Goal: Task Accomplishment & Management: Use online tool/utility

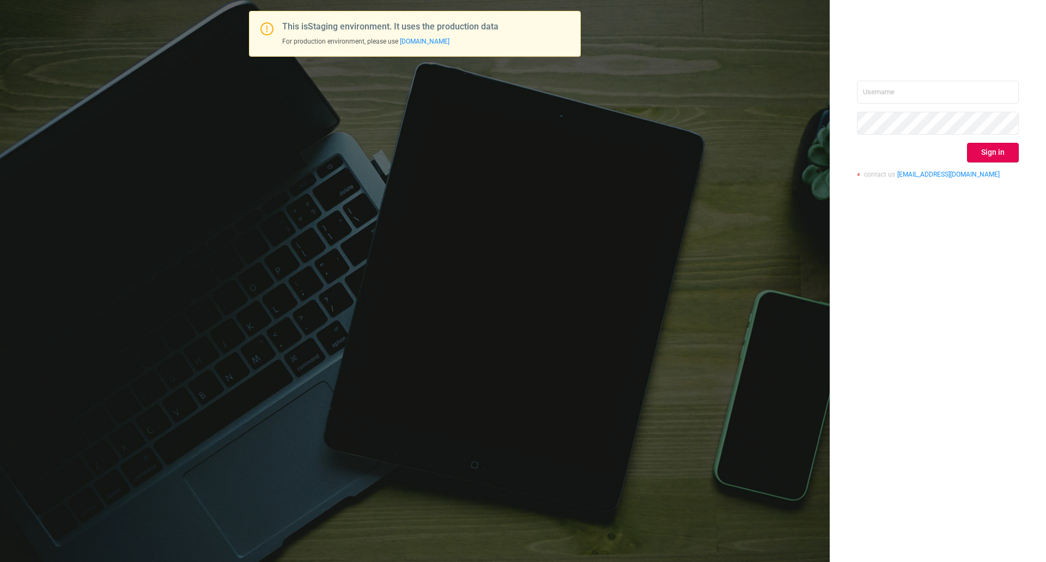
click at [906, 104] on div "Sign in contact us info@protected.media" at bounding box center [938, 134] width 162 height 106
click at [909, 92] on input "text" at bounding box center [938, 92] width 162 height 23
type input "ispasojevic@mediaocean.com"
click at [1012, 148] on button "Sign in" at bounding box center [993, 153] width 52 height 20
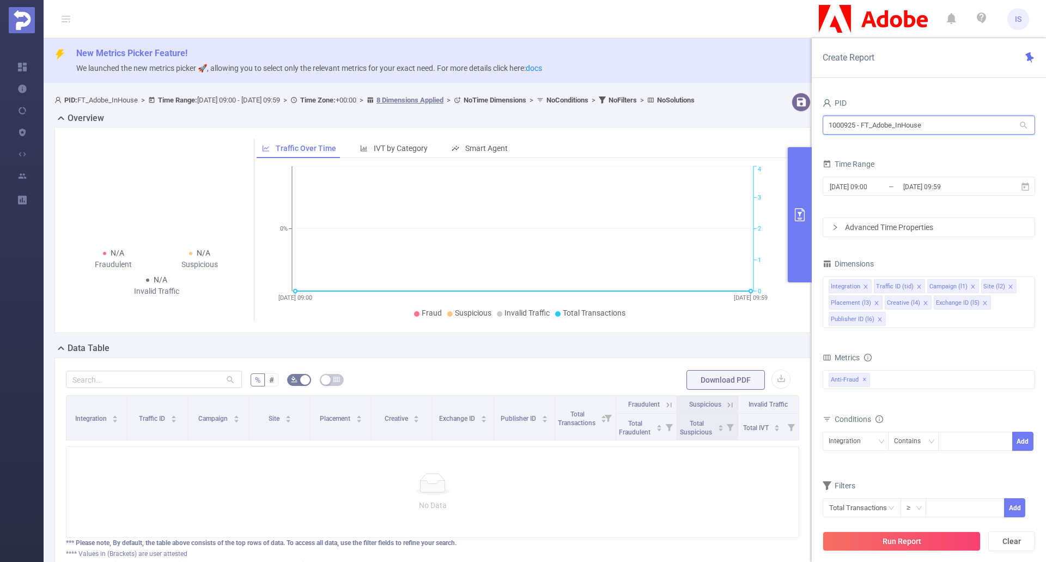
drag, startPoint x: 943, startPoint y: 126, endPoint x: 778, endPoint y: 111, distance: 165.8
click at [778, 111] on section "PID: FT_Adobe_InHouse > Time Range: 2025-08-13 09:00 - 2025-08-13 09:59 > Time …" at bounding box center [545, 346] width 1003 height 516
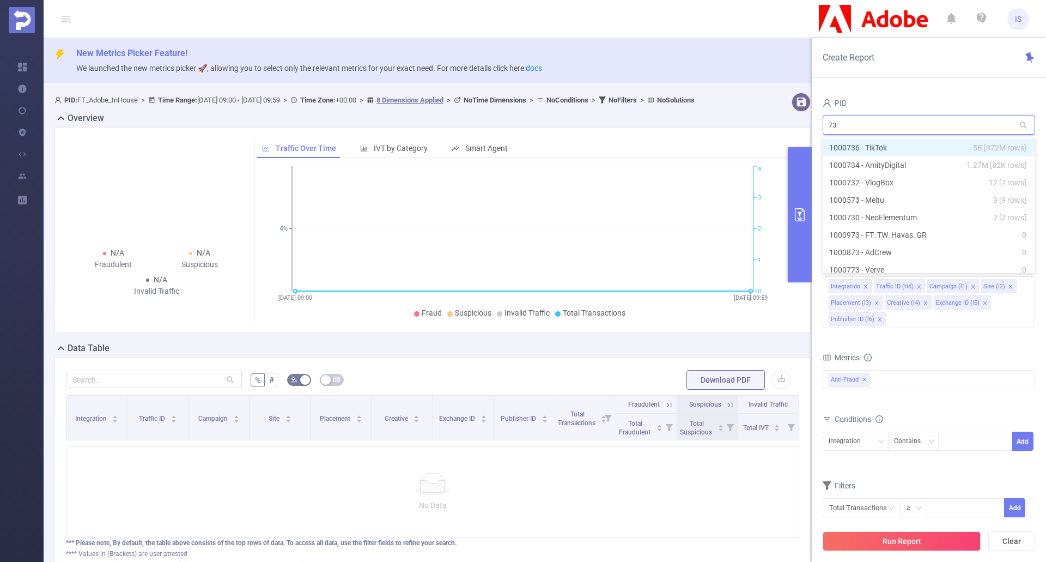
type input "736"
click at [930, 147] on li "1000736 - TikTok 5B [372M rows]" at bounding box center [929, 147] width 213 height 17
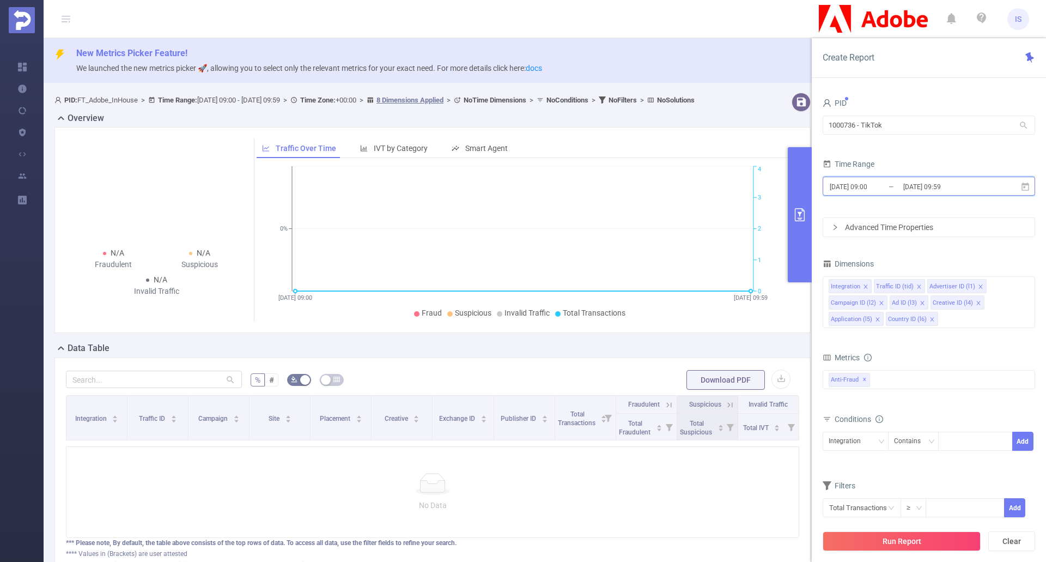
click at [1028, 189] on icon at bounding box center [1026, 187] width 10 height 10
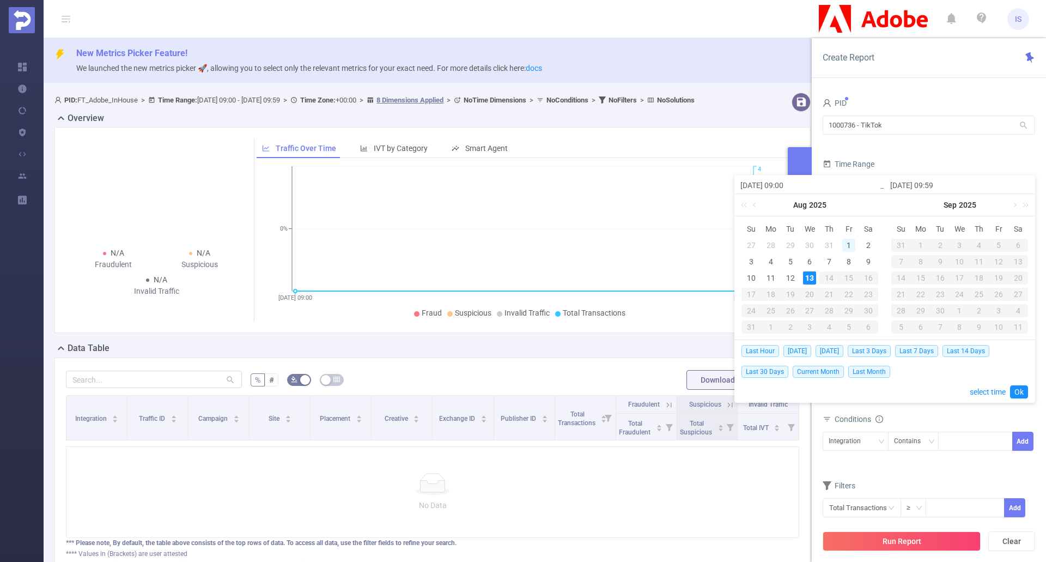
click at [848, 239] on div "1" at bounding box center [849, 245] width 13 height 13
click at [829, 261] on div "7" at bounding box center [829, 261] width 13 height 13
type input "2025-08-01 09:00"
type input "2025-08-07 09:59"
type input "2025-08-01 09:00"
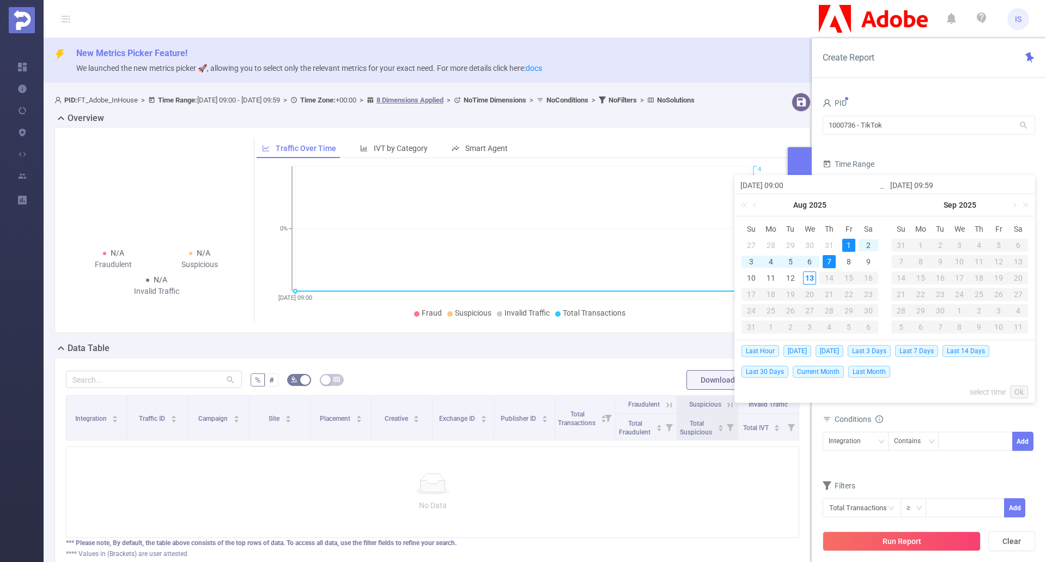
type input "2025-08-07 09:59"
click at [1024, 383] on div "Last Hour Today Yesterday Last 3 Days Last 7 Days Last 14 Days Last 30 Days Cur…" at bounding box center [885, 371] width 287 height 62
click at [1022, 389] on link "Ok" at bounding box center [1019, 391] width 18 height 13
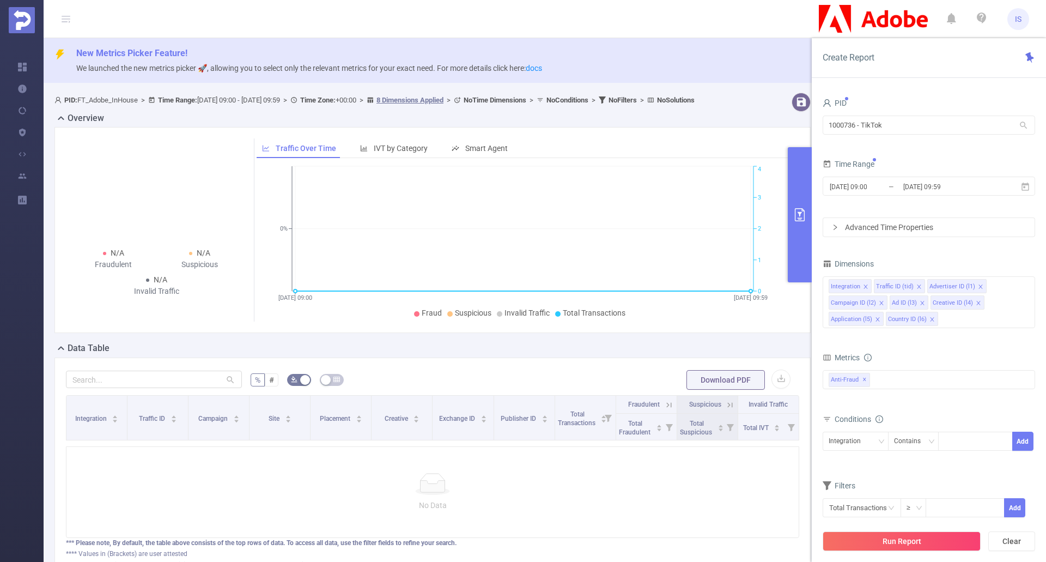
drag, startPoint x: 929, startPoint y: 543, endPoint x: 868, endPoint y: 538, distance: 60.7
click at [929, 543] on button "Run Report" at bounding box center [902, 541] width 158 height 20
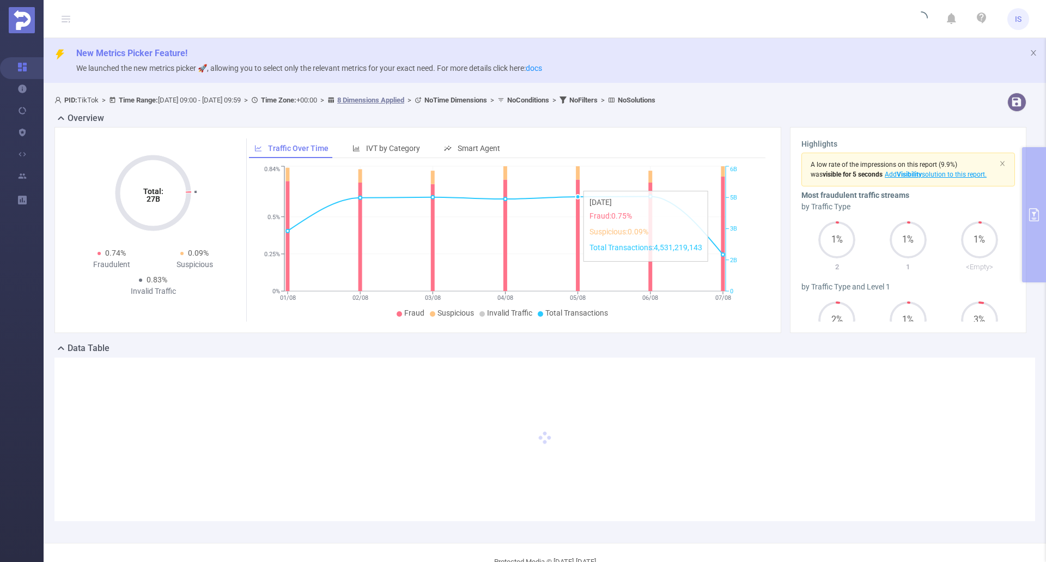
scroll to position [27, 0]
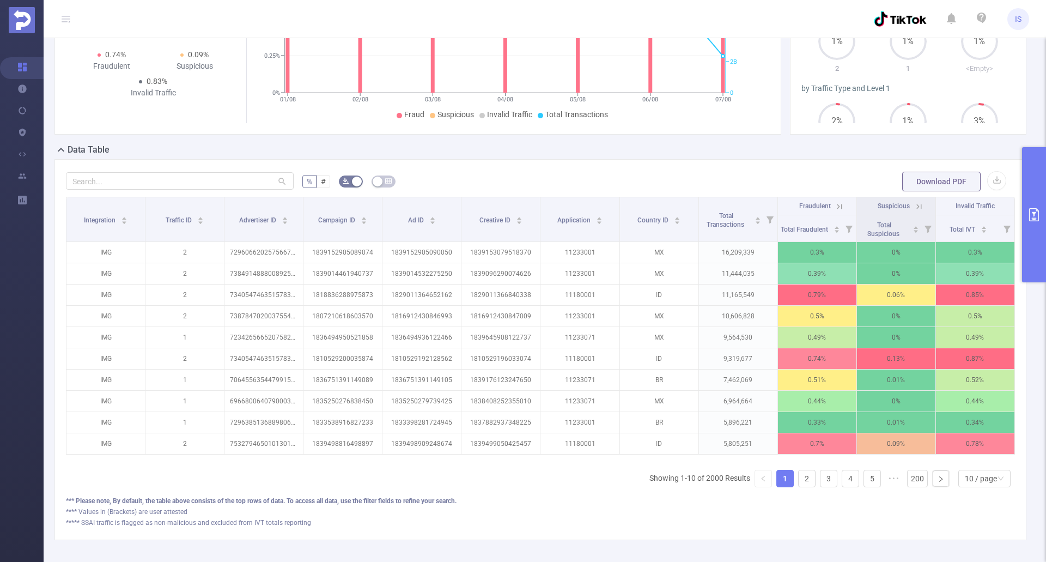
scroll to position [0, 2]
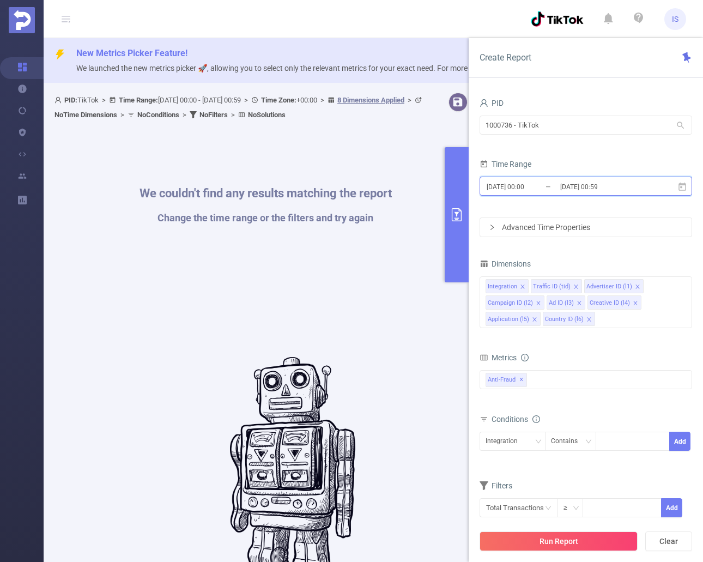
click at [682, 186] on icon at bounding box center [683, 186] width 8 height 8
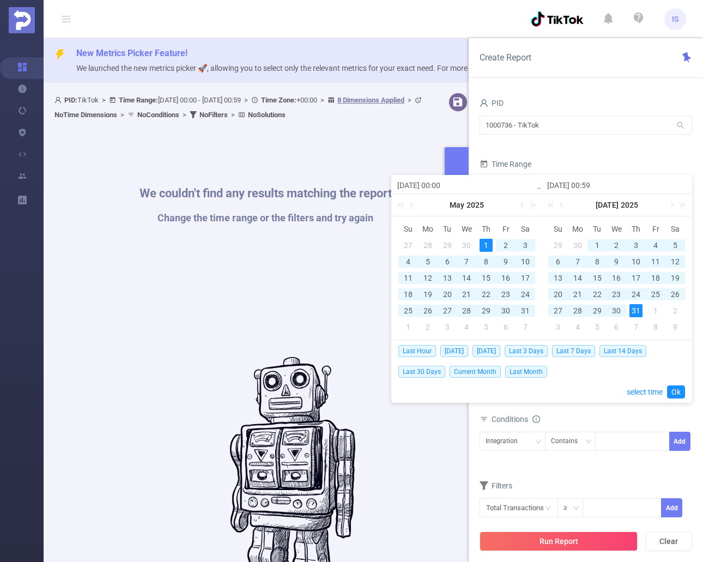
click at [485, 240] on div "1" at bounding box center [486, 245] width 13 height 13
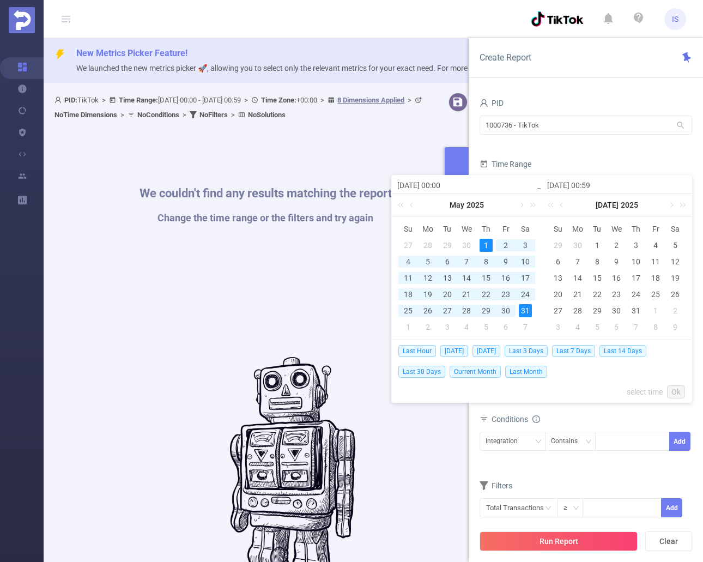
click at [523, 312] on div "31" at bounding box center [525, 310] width 13 height 13
type input "[DATE] 00:59"
click at [676, 391] on link "Ok" at bounding box center [676, 391] width 18 height 13
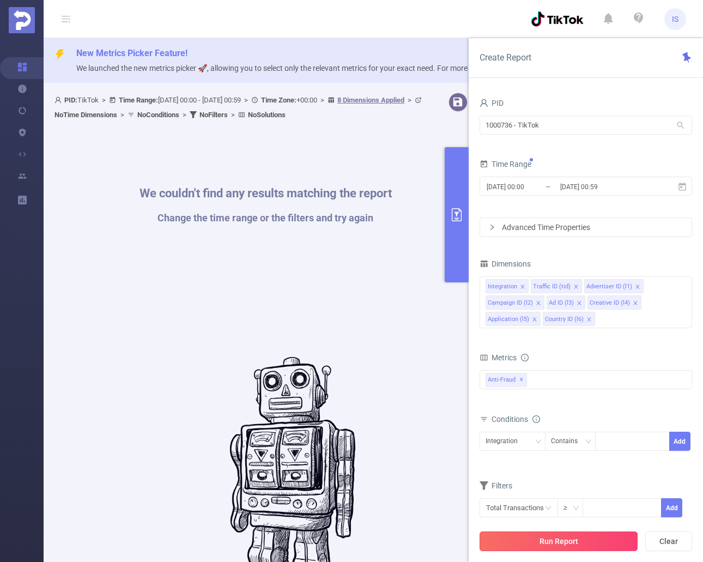
click at [566, 537] on button "Run Report" at bounding box center [559, 541] width 158 height 20
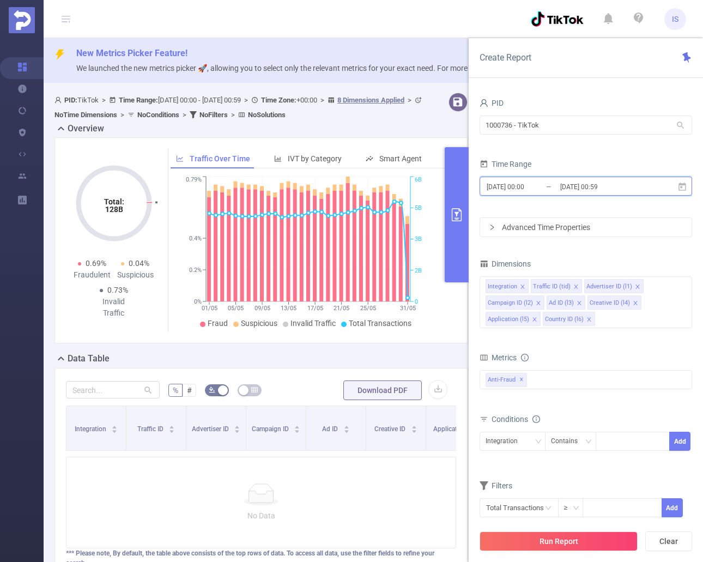
click at [680, 184] on icon at bounding box center [683, 186] width 8 height 8
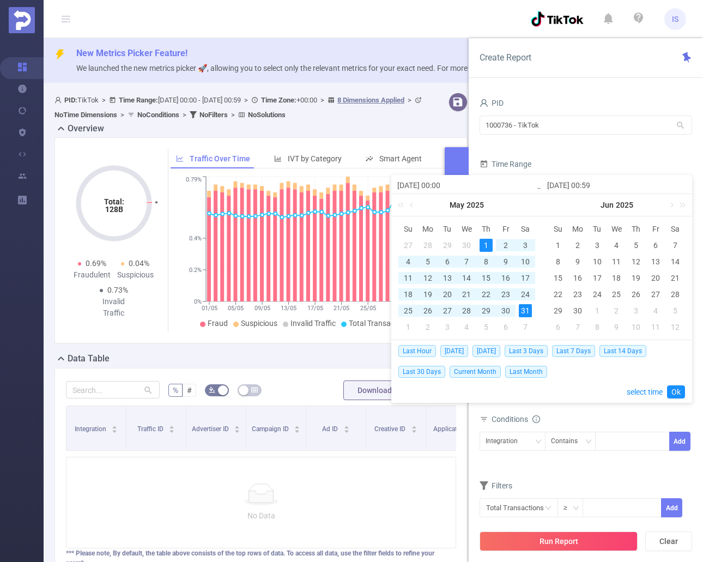
click at [483, 243] on div "1" at bounding box center [486, 245] width 13 height 13
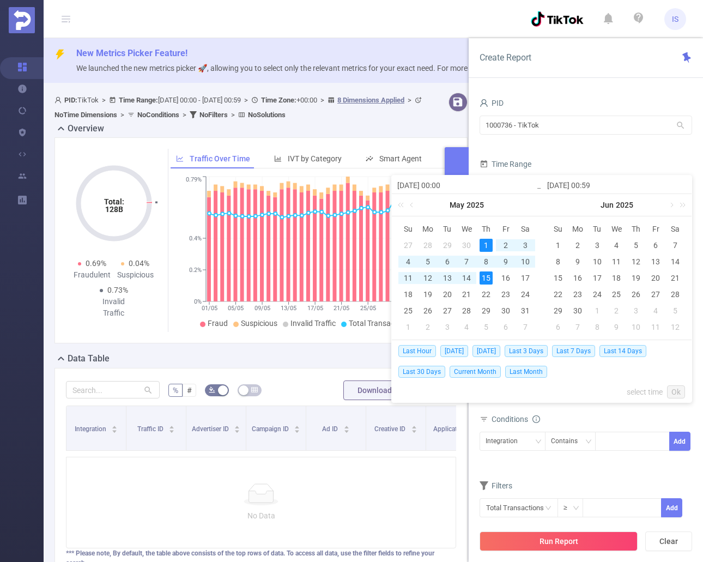
click at [486, 278] on div "15" at bounding box center [486, 277] width 13 height 13
type input "[DATE] 00:59"
click at [683, 391] on link "Ok" at bounding box center [676, 391] width 18 height 13
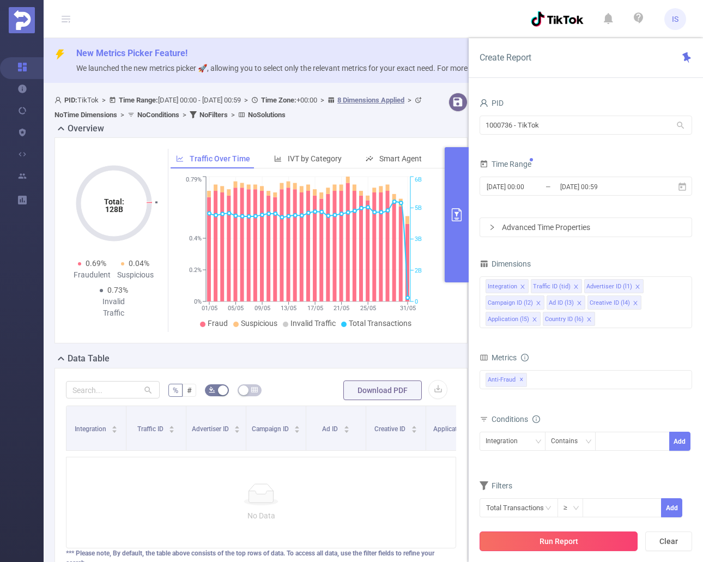
click at [583, 537] on button "Run Report" at bounding box center [559, 541] width 158 height 20
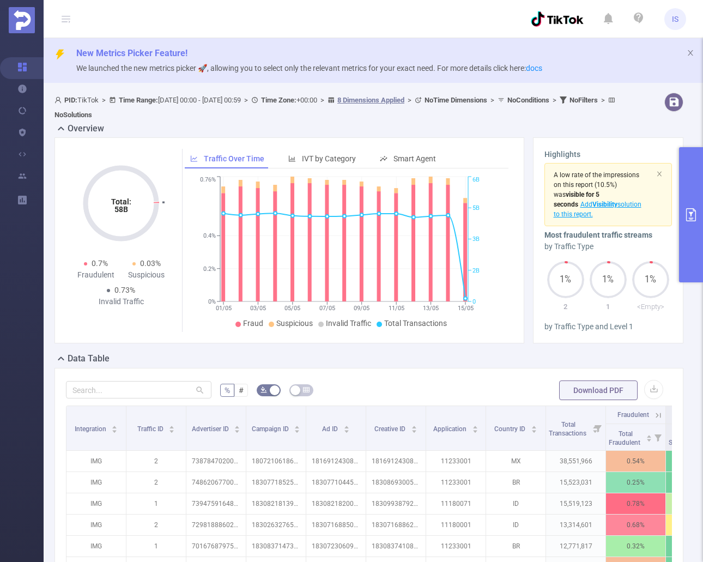
click at [689, 239] on button "primary" at bounding box center [691, 214] width 24 height 135
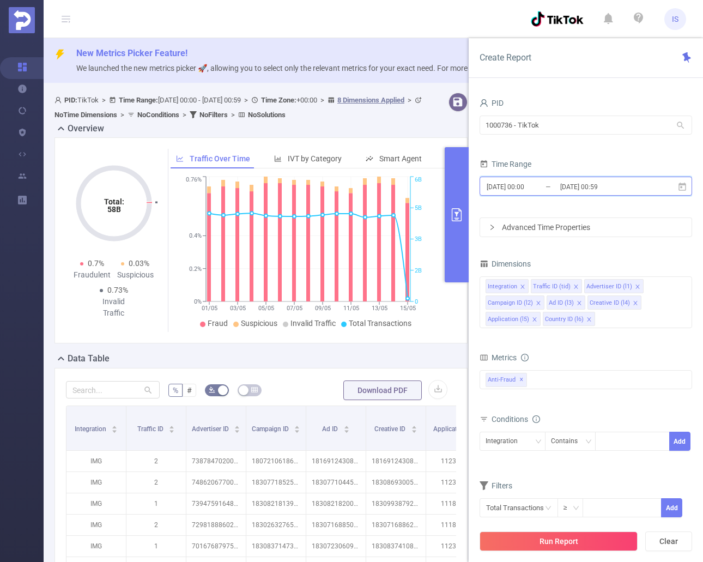
click at [683, 187] on icon at bounding box center [682, 187] width 10 height 10
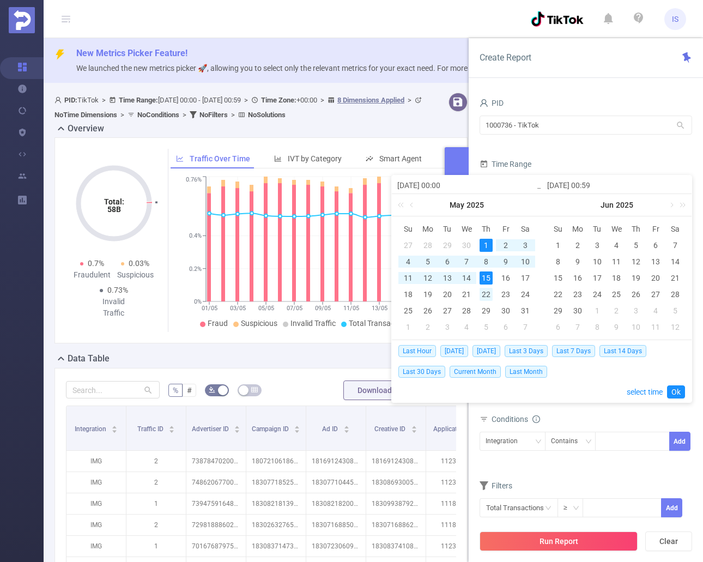
click at [491, 292] on div "22" at bounding box center [486, 294] width 13 height 13
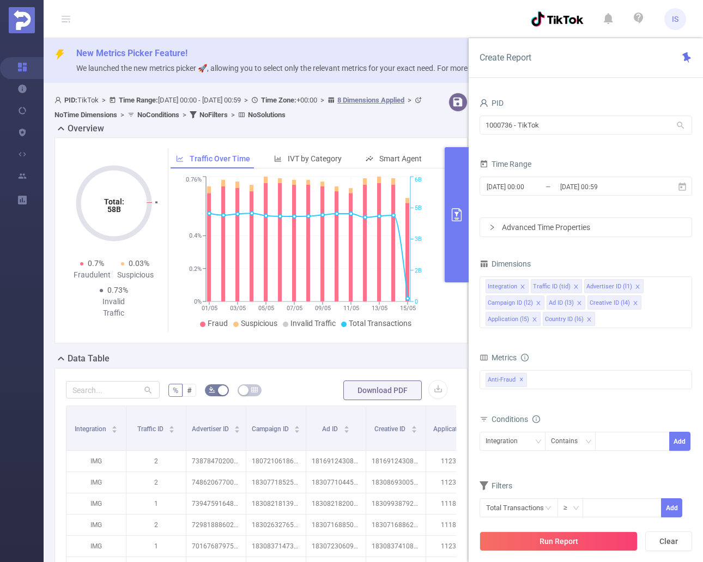
click at [623, 155] on form "PID 1000736 - TikTok 1000736 - TikTok Time Range [DATE] 00:00 _ [DATE] 00:59 Ad…" at bounding box center [586, 166] width 213 height 142
click at [677, 184] on span "[DATE] 00:00 _ [DATE] 00:59" at bounding box center [586, 186] width 213 height 19
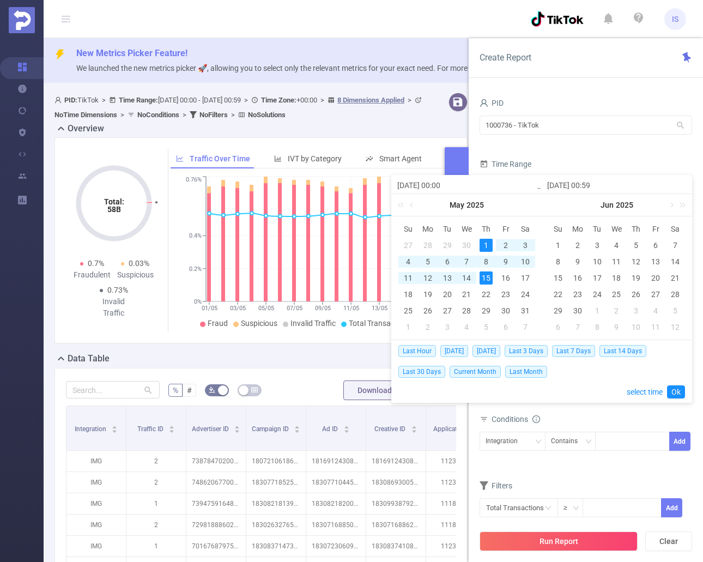
click at [484, 239] on div "1" at bounding box center [486, 245] width 13 height 13
click at [488, 296] on div "22" at bounding box center [486, 294] width 13 height 13
type input "[DATE] 00:59"
click at [675, 389] on link "Ok" at bounding box center [676, 391] width 18 height 13
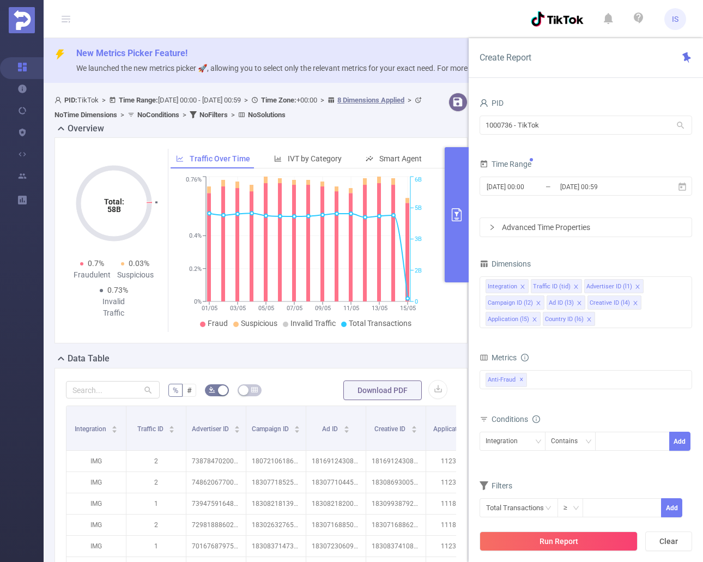
click at [600, 542] on button "Run Report" at bounding box center [559, 541] width 158 height 20
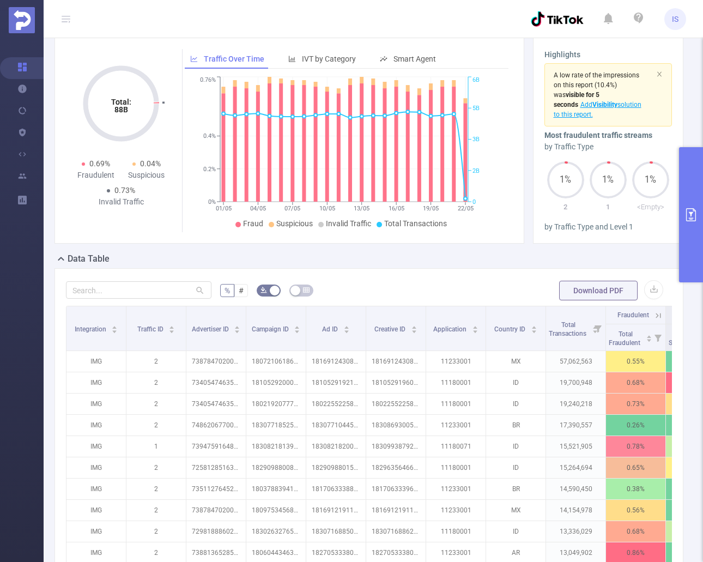
scroll to position [45, 0]
